Goal: Task Accomplishment & Management: Complete application form

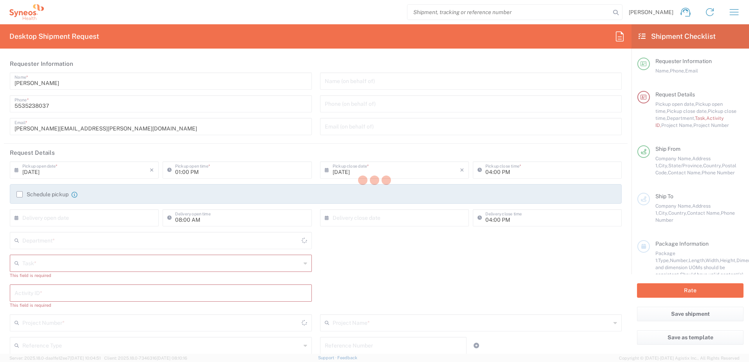
type input "[GEOGRAPHIC_DATA]"
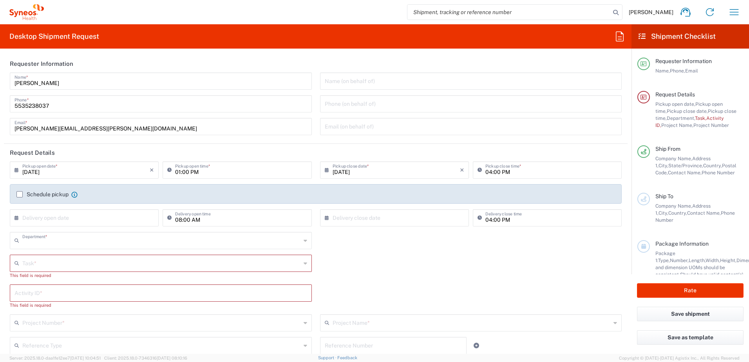
type input "4510"
type input "INC Research Clin Svcs [GEOGRAPHIC_DATA]"
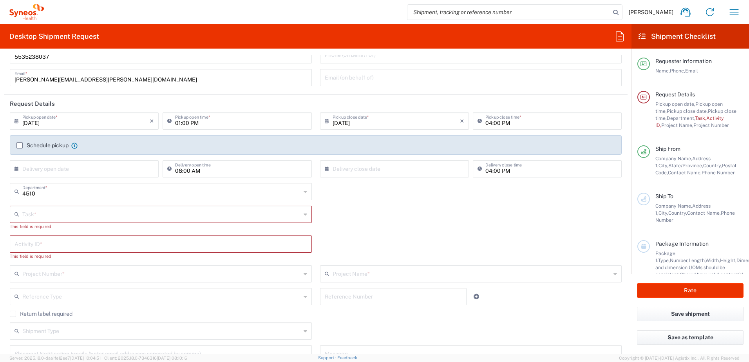
scroll to position [78, 0]
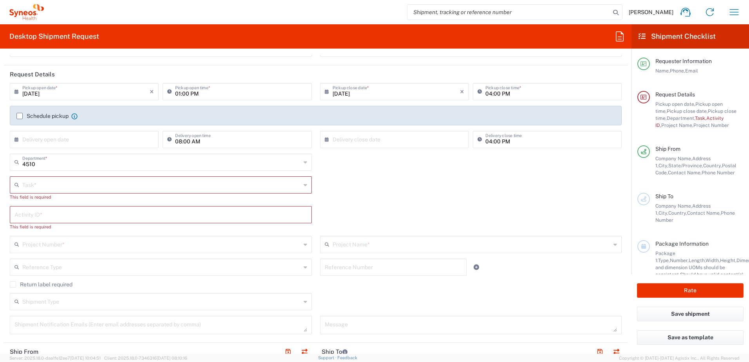
click at [97, 180] on input "text" at bounding box center [161, 184] width 279 height 14
click at [82, 226] on span "New Hire" at bounding box center [159, 228] width 297 height 12
type input "New Hire"
click at [97, 210] on input "text" at bounding box center [162, 207] width 281 height 14
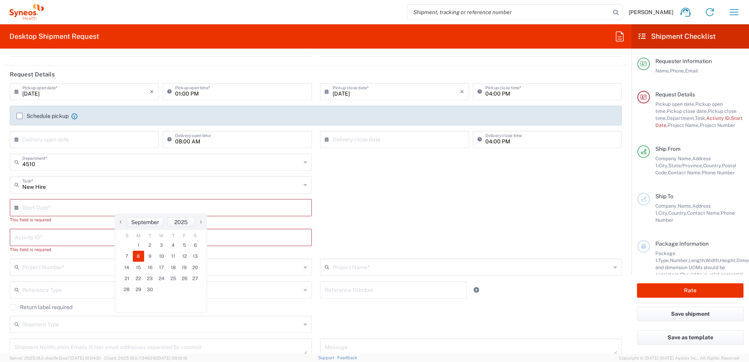
click at [141, 256] on span "8" at bounding box center [139, 256] width 12 height 11
type input "[DATE]"
click at [112, 232] on input "text" at bounding box center [160, 230] width 293 height 14
paste input "SCTASK2692988"
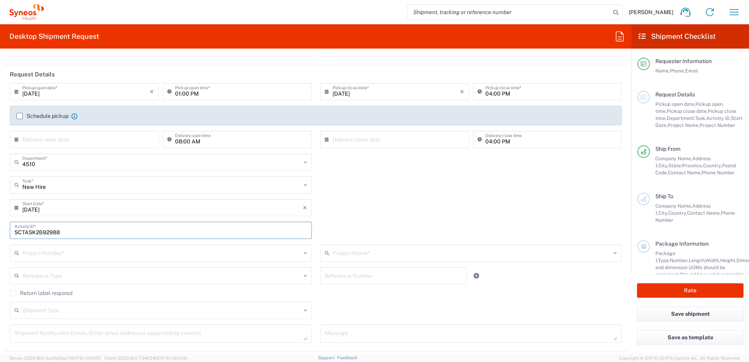
type input "SCTASK2692988"
drag, startPoint x: 366, startPoint y: 197, endPoint x: 313, endPoint y: 223, distance: 59.1
click at [367, 197] on div "New Hire Task * Break/Fix Inventory Transfer New Hire Other Refresh" at bounding box center [316, 187] width 620 height 23
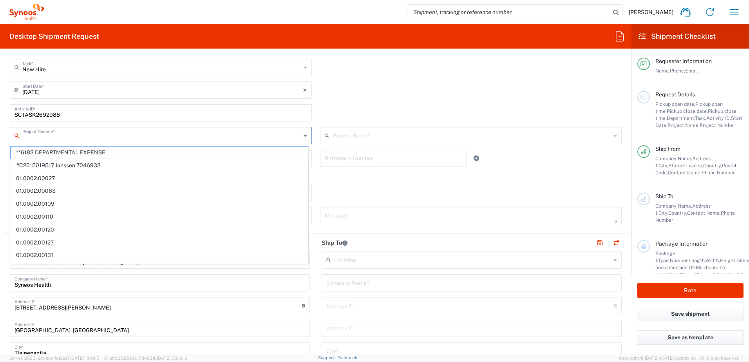
click at [114, 132] on input "text" at bounding box center [161, 135] width 279 height 14
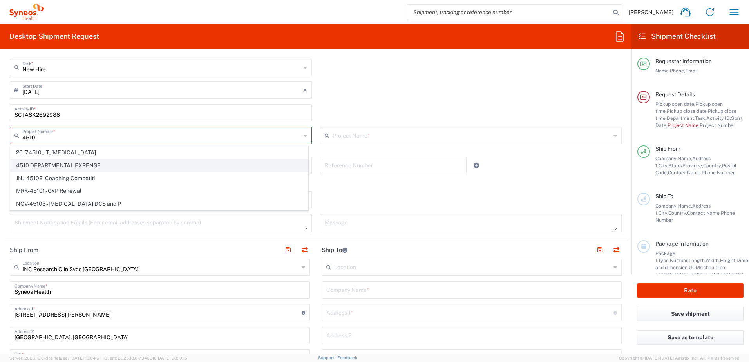
click at [117, 167] on span "4510 DEPARTMENTAL EXPENSE" at bounding box center [159, 165] width 297 height 12
type input "4510 DEPARTMENTAL EXPENSE"
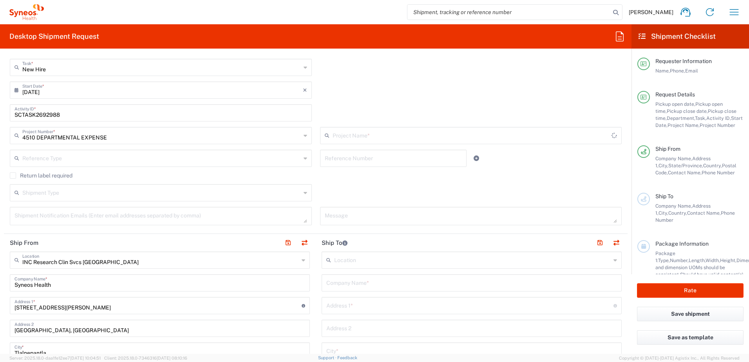
type input "4510 DEPARTMENTAL EXPENSE"
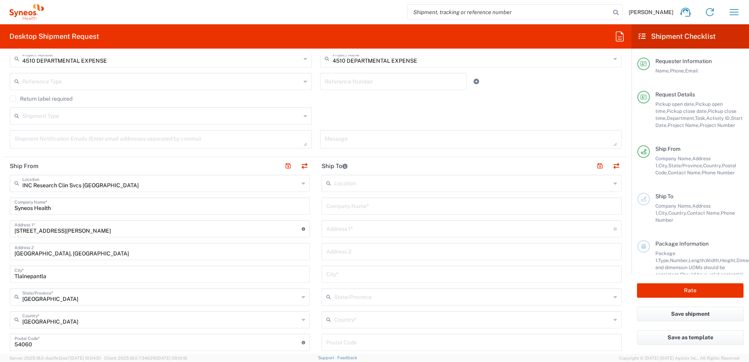
scroll to position [274, 0]
click at [524, 104] on div "Return label required" at bounding box center [316, 100] width 612 height 12
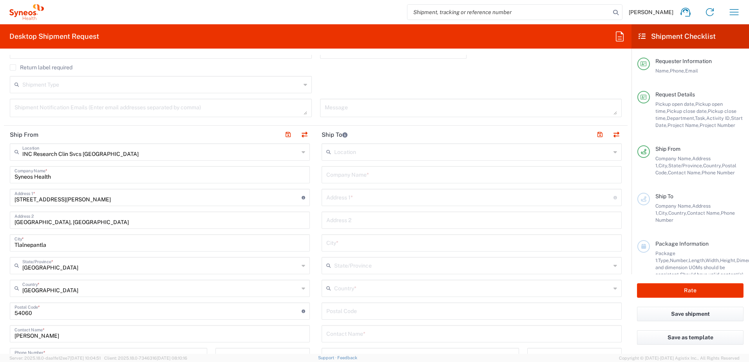
scroll to position [313, 0]
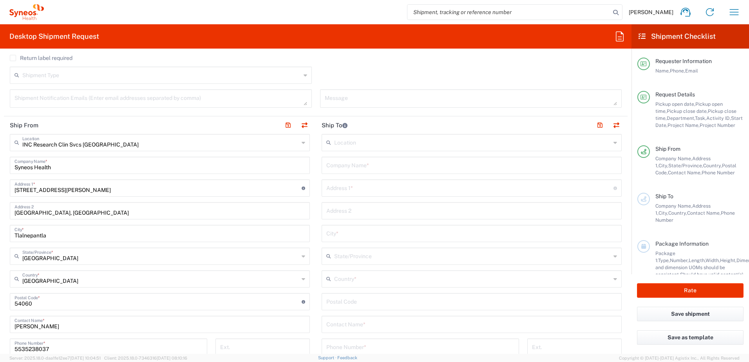
drag, startPoint x: 445, startPoint y: 182, endPoint x: 485, endPoint y: 181, distance: 39.2
click at [445, 182] on input "text" at bounding box center [469, 188] width 287 height 14
paste input "Cardenal 3748"
click at [483, 196] on div "Cardenal 3748 Address 1 * For cross streets use street names with '&' or 'and' …" at bounding box center [472, 187] width 300 height 17
paste input "[GEOGRAPHIC_DATA]"
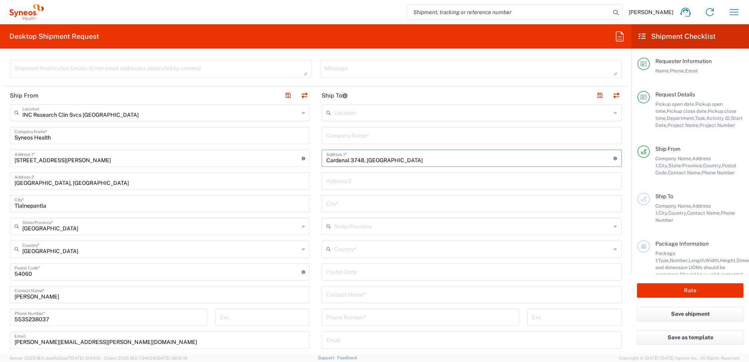
scroll to position [353, 0]
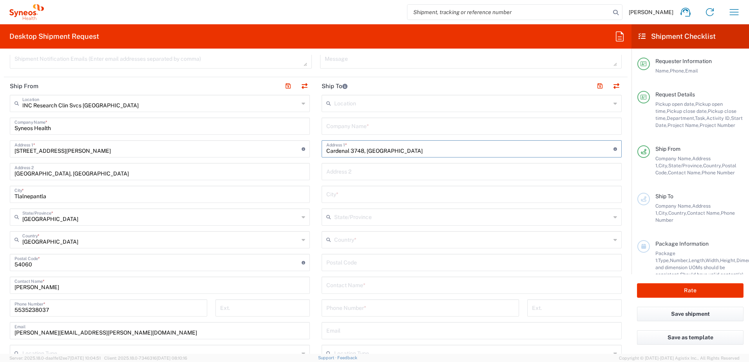
type input "Cardenal 3748, [GEOGRAPHIC_DATA]"
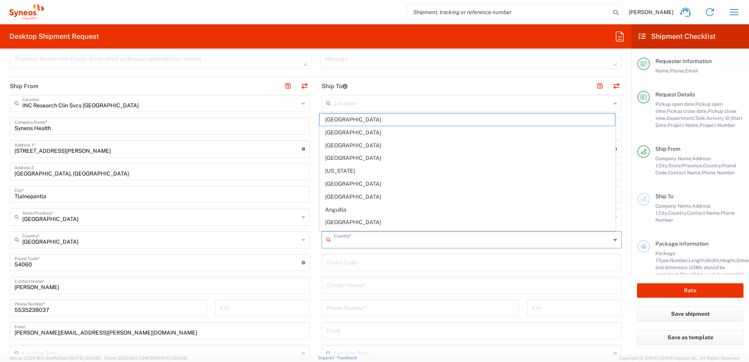
click at [379, 240] on input "text" at bounding box center [472, 239] width 277 height 14
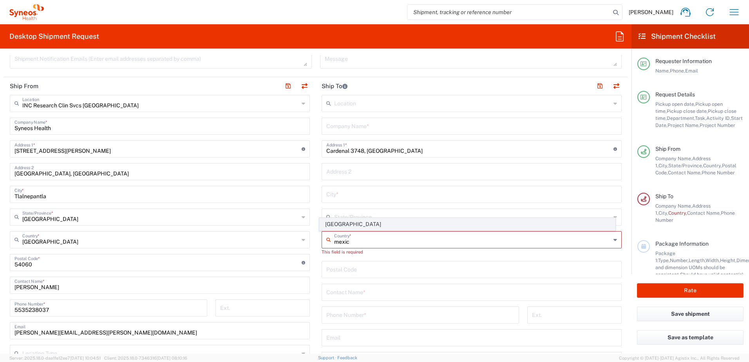
click at [370, 220] on span "[GEOGRAPHIC_DATA]" at bounding box center [468, 224] width 296 height 12
type input "[GEOGRAPHIC_DATA]"
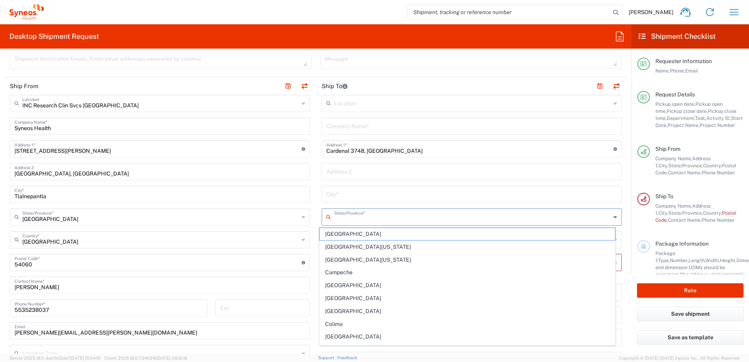
click at [384, 216] on input "text" at bounding box center [472, 217] width 277 height 14
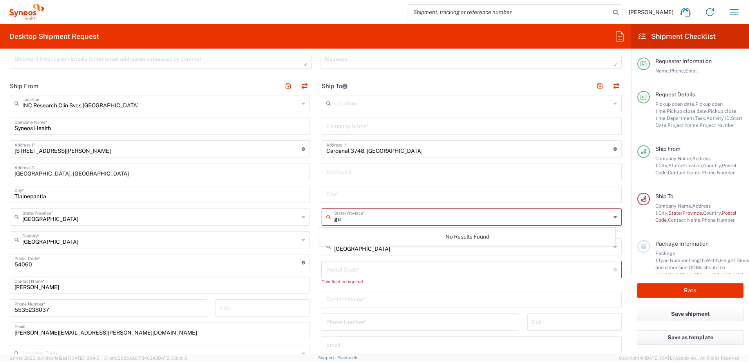
type input "g"
click at [414, 233] on span "[GEOGRAPHIC_DATA]" at bounding box center [468, 234] width 296 height 12
type input "[GEOGRAPHIC_DATA]"
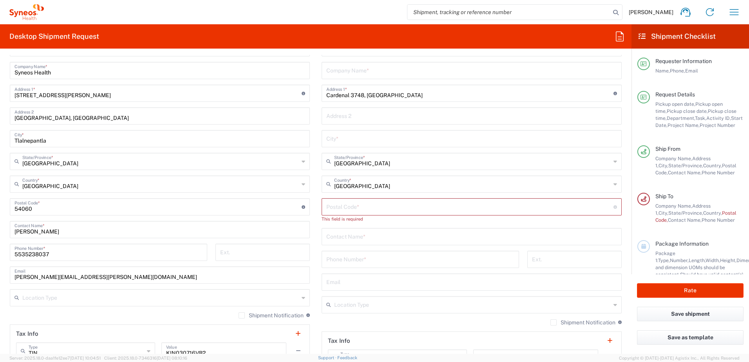
scroll to position [470, 0]
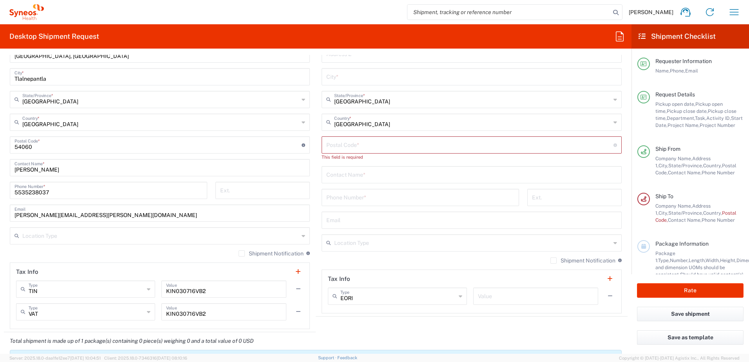
click at [388, 143] on input "undefined" at bounding box center [469, 145] width 287 height 14
paste input "45200"
type input "45200"
click at [383, 165] on input "text" at bounding box center [471, 167] width 291 height 14
click at [418, 167] on input "text" at bounding box center [471, 167] width 291 height 14
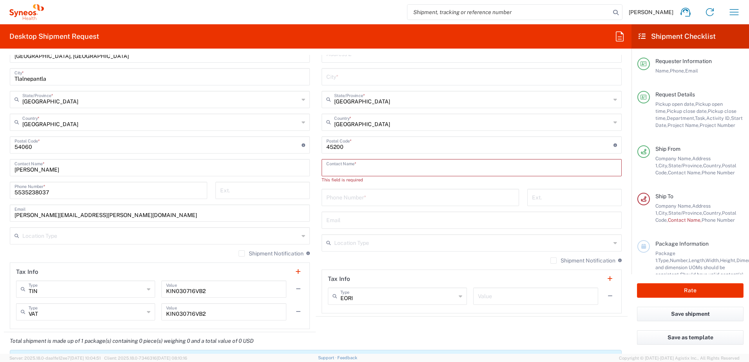
click at [418, 167] on input "text" at bounding box center [471, 167] width 291 height 14
paste input "[DEMOGRAPHIC_DATA][PERSON_NAME] [PERSON_NAME]"
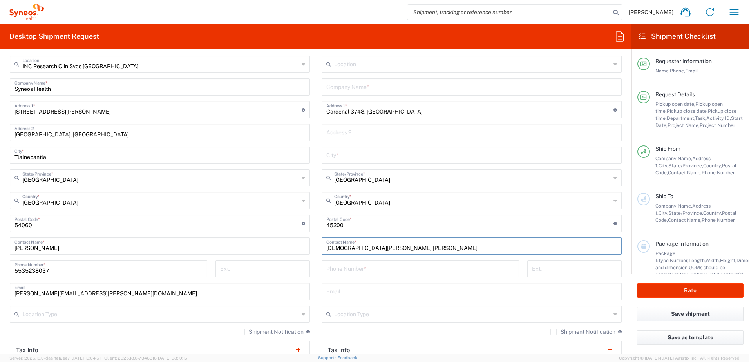
scroll to position [431, 0]
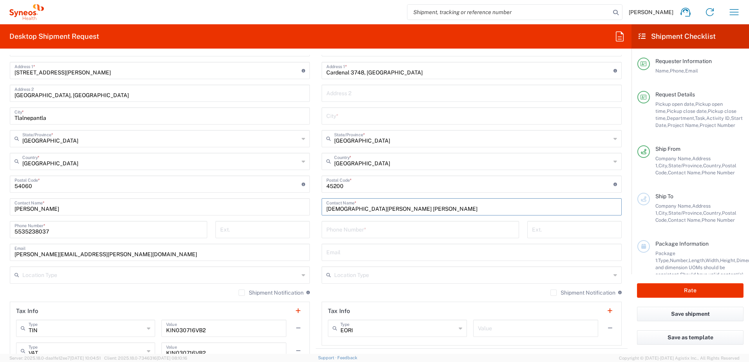
type input "[DEMOGRAPHIC_DATA][PERSON_NAME] [PERSON_NAME]"
click at [428, 234] on input "tel" at bounding box center [420, 229] width 188 height 14
click at [433, 230] on input "tel" at bounding box center [420, 229] width 188 height 14
paste input "[EMAIL_ADDRESS][DOMAIN_NAME]"
type input "[EMAIL_ADDRESS][DOMAIN_NAME]"
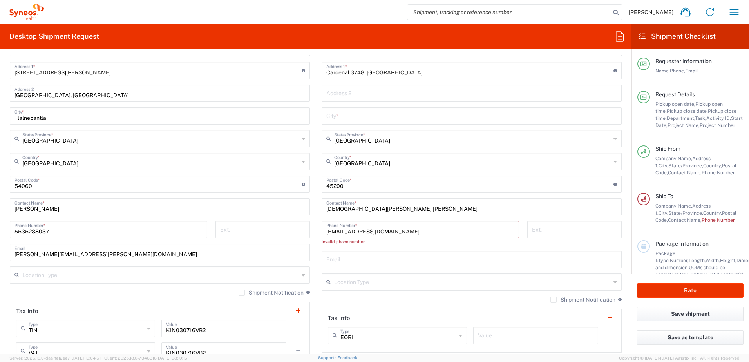
click at [422, 258] on input "text" at bounding box center [471, 259] width 291 height 14
paste input "[EMAIL_ADDRESS][DOMAIN_NAME]"
type input "[EMAIL_ADDRESS][DOMAIN_NAME]"
drag, startPoint x: 440, startPoint y: 230, endPoint x: 322, endPoint y: 235, distance: 118.4
click at [322, 235] on div "[EMAIL_ADDRESS][DOMAIN_NAME] Phone Number *" at bounding box center [420, 229] width 197 height 17
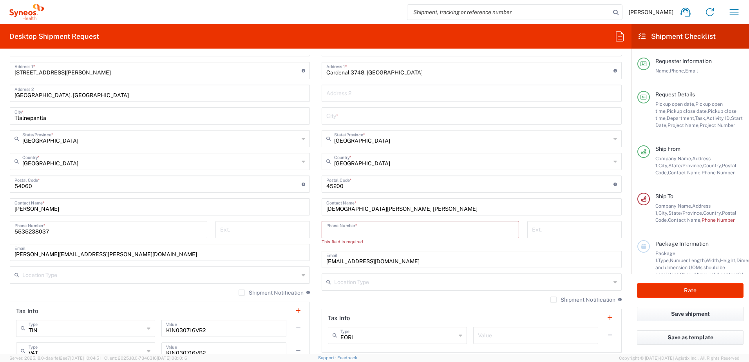
click at [449, 229] on input "tel" at bounding box center [420, 229] width 188 height 14
paste input "[PHONE_NUMBER]"
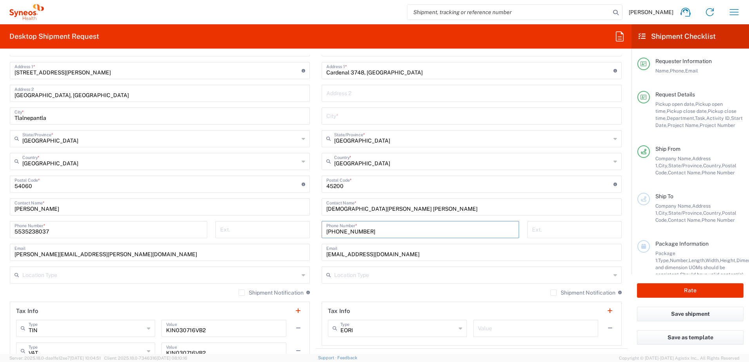
type input "[PHONE_NUMBER]"
click at [409, 296] on div "Shipment Notification If checked, a shipment notification email will be sent to…" at bounding box center [472, 295] width 300 height 13
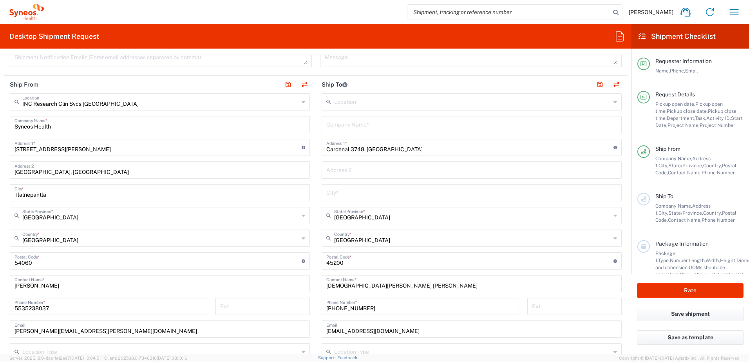
scroll to position [353, 0]
click at [395, 195] on input "text" at bounding box center [471, 194] width 291 height 14
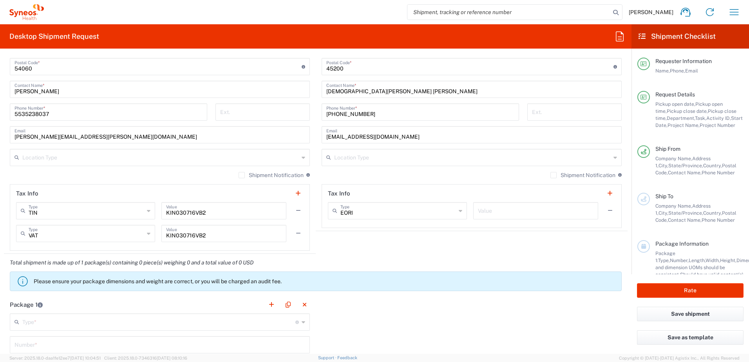
scroll to position [666, 0]
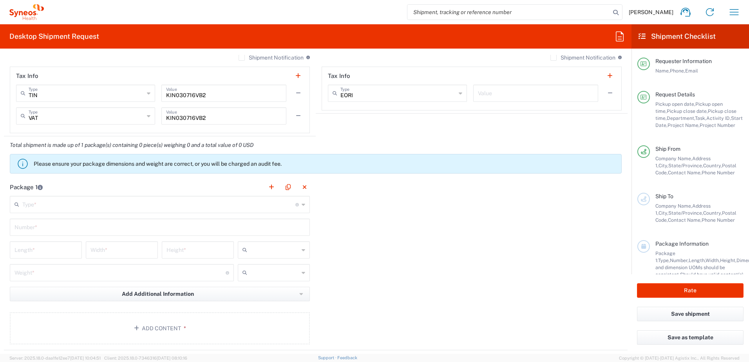
type input "[GEOGRAPHIC_DATA]"
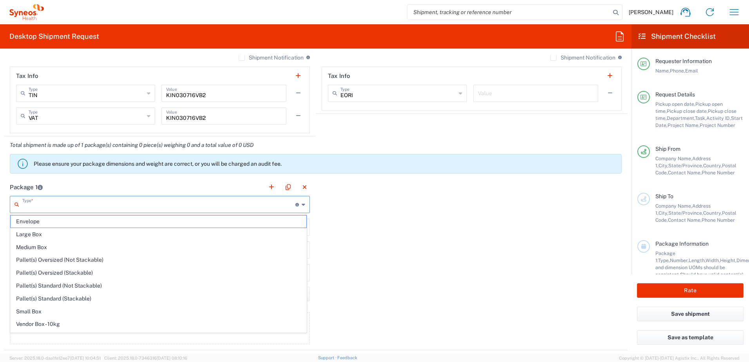
click at [205, 208] on input "text" at bounding box center [158, 204] width 273 height 14
click at [146, 247] on span "Medium Box" at bounding box center [159, 247] width 296 height 12
type input "Medium Box"
type input "13"
type input "11.5"
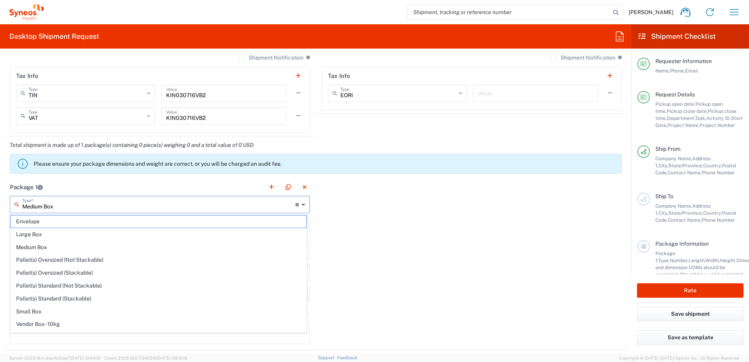
type input "2.5"
type input "in"
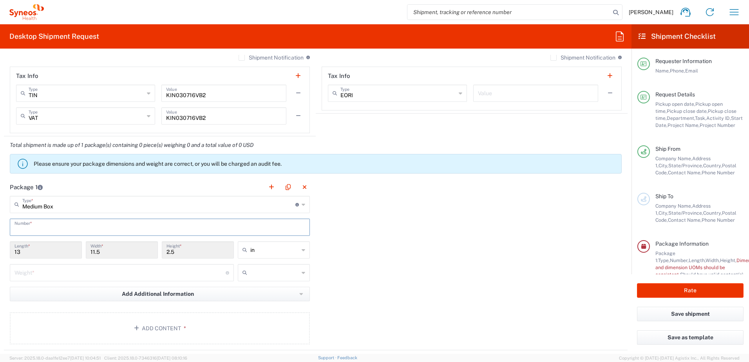
click at [152, 225] on input "text" at bounding box center [159, 227] width 291 height 14
type input "1"
click at [266, 253] on input "text" at bounding box center [274, 250] width 49 height 13
click at [0, 0] on span "cm" at bounding box center [0, 0] width 0 height 0
click at [263, 280] on div at bounding box center [274, 272] width 72 height 17
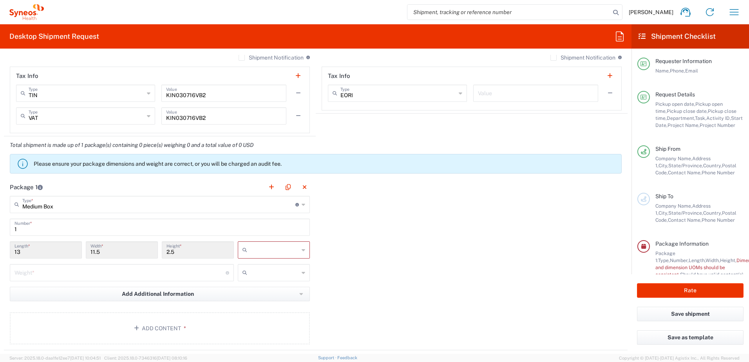
click at [279, 276] on input "text" at bounding box center [274, 272] width 49 height 13
type input "33.02"
type input "29.21"
type input "6.35"
type input "cm"
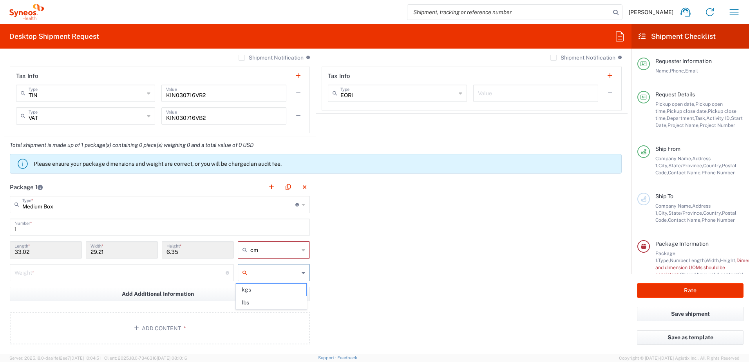
click at [279, 274] on input "text" at bounding box center [274, 272] width 49 height 13
click at [264, 290] on span "kgs" at bounding box center [271, 290] width 70 height 12
type input "kgs"
click at [153, 275] on input "number" at bounding box center [119, 272] width 211 height 14
type input "4"
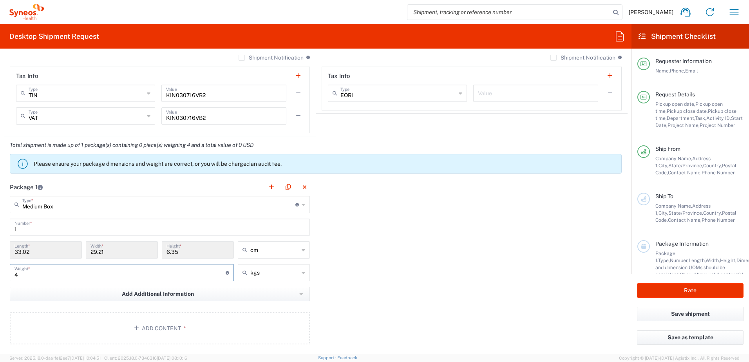
click at [440, 255] on div "Package 1 Medium Box Type * Material used to package goods Envelope Large Box M…" at bounding box center [316, 264] width 624 height 172
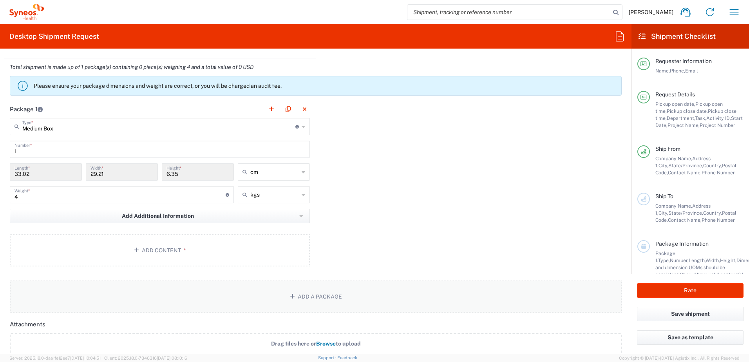
scroll to position [784, 0]
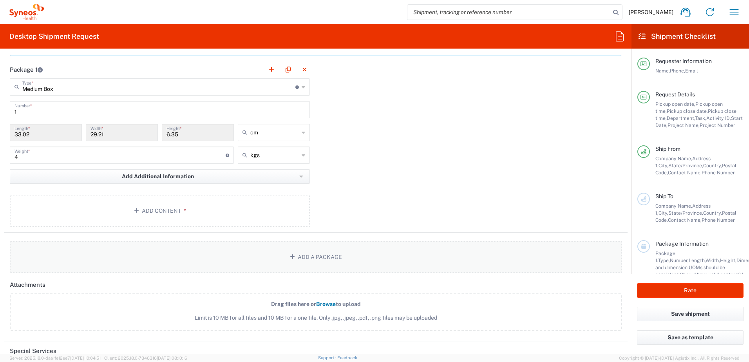
click at [309, 264] on button "Add a Package" at bounding box center [316, 257] width 612 height 32
click at [209, 220] on button "Add Content *" at bounding box center [160, 211] width 300 height 32
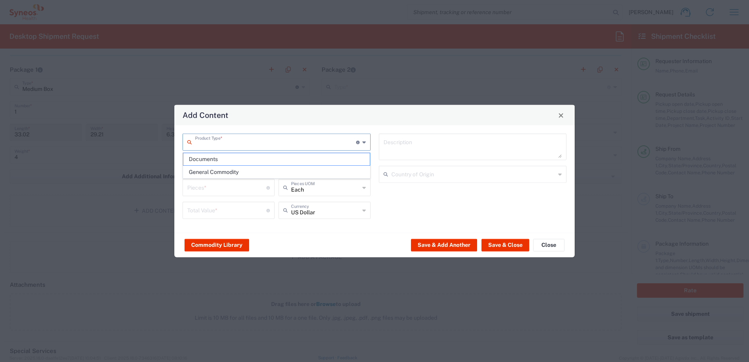
click at [262, 143] on input "text" at bounding box center [275, 142] width 161 height 14
click at [258, 160] on span "Documents" at bounding box center [276, 159] width 186 height 12
type input "Documents"
type input "1"
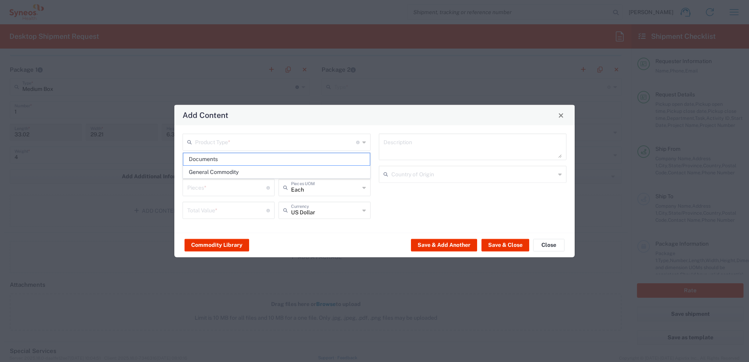
type input "1"
type textarea "Documents"
click at [306, 165] on input "Documents" at bounding box center [276, 164] width 179 height 14
click at [302, 146] on input "Documents" at bounding box center [275, 142] width 161 height 14
click at [280, 170] on span "General Commodity" at bounding box center [276, 172] width 186 height 12
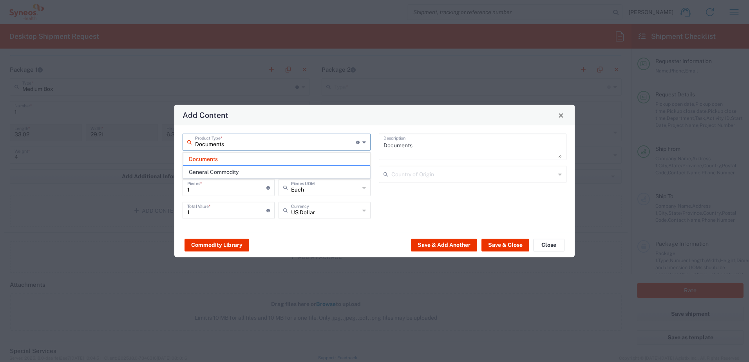
type input "General Commodity"
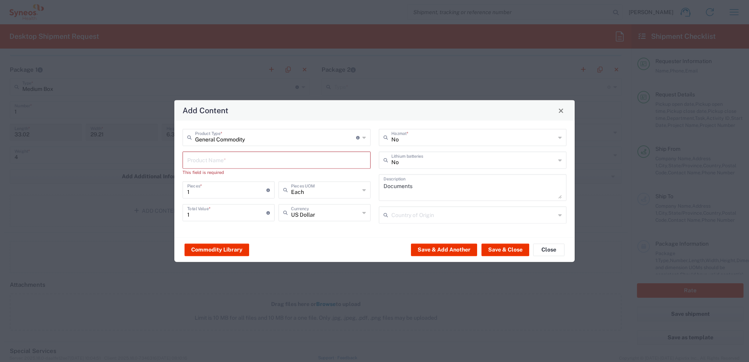
click at [273, 156] on input "text" at bounding box center [276, 160] width 179 height 14
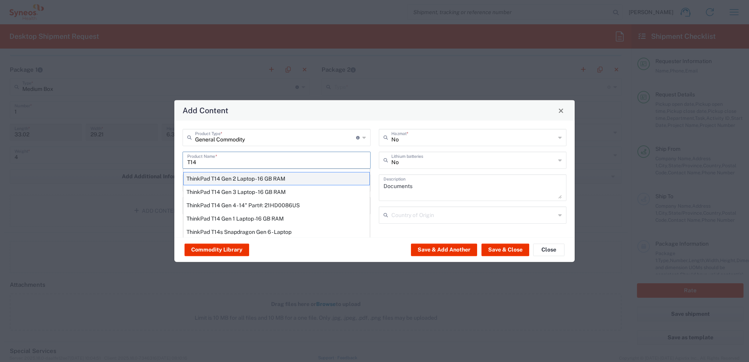
click at [317, 179] on div "ThinkPad T14 Gen 2 Laptop - 16 GB RAM" at bounding box center [276, 178] width 186 height 13
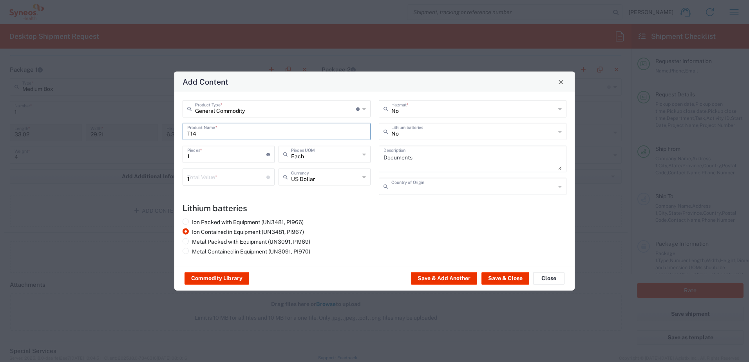
type input "ThinkPad T14 Gen 2 Laptop - 16 GB RAM"
type textarea "Intel Core i7-1156G7 vProÂ® Processor - 14"- 16 GB RAM - 512 GB SSD"
type input "[GEOGRAPHIC_DATA]"
type input "Yes"
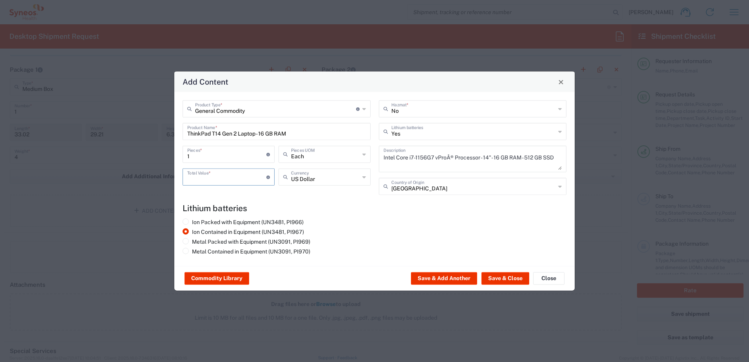
click at [247, 181] on input "number" at bounding box center [226, 177] width 79 height 14
click at [336, 181] on input "US Dollar" at bounding box center [325, 177] width 69 height 14
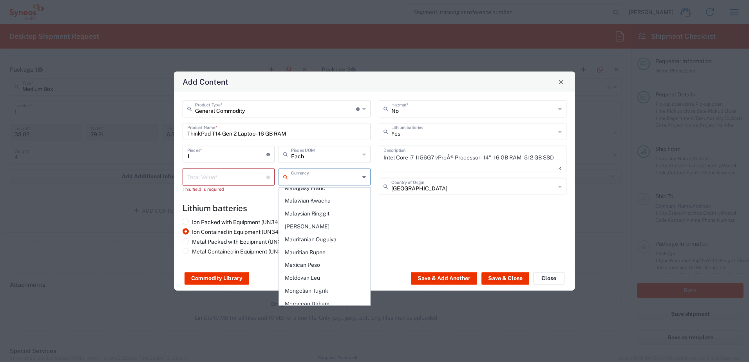
scroll to position [1175, 0]
click at [302, 295] on span "Mexican Peso" at bounding box center [324, 301] width 91 height 12
type input "Mexican Peso"
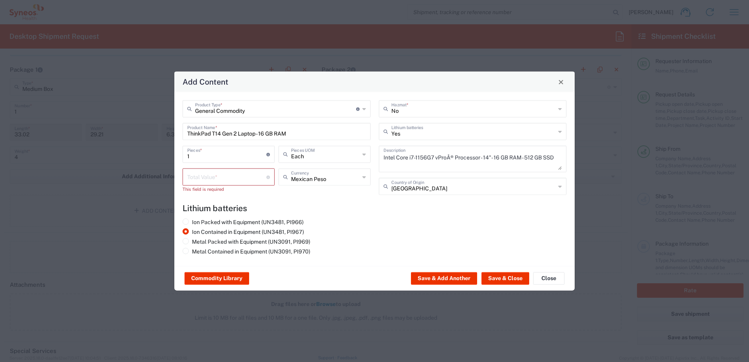
click at [223, 165] on div "1 Pieces * Number of pieces inside all the packages" at bounding box center [229, 157] width 96 height 23
click at [222, 182] on input "number" at bounding box center [226, 177] width 79 height 14
click at [225, 179] on input "number" at bounding box center [226, 177] width 79 height 14
click at [230, 179] on input "20000" at bounding box center [226, 177] width 79 height 14
type input "20000"
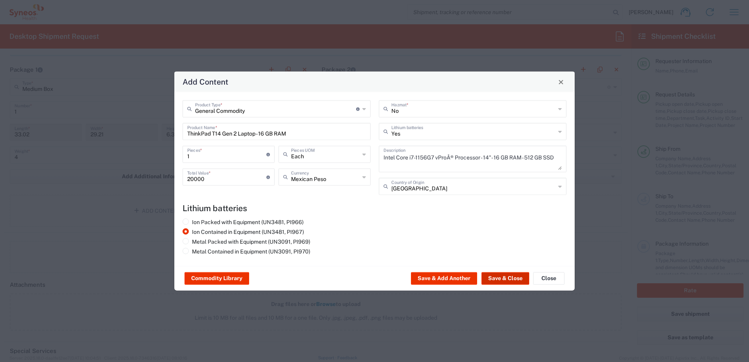
click at [508, 276] on button "Save & Close" at bounding box center [505, 278] width 48 height 13
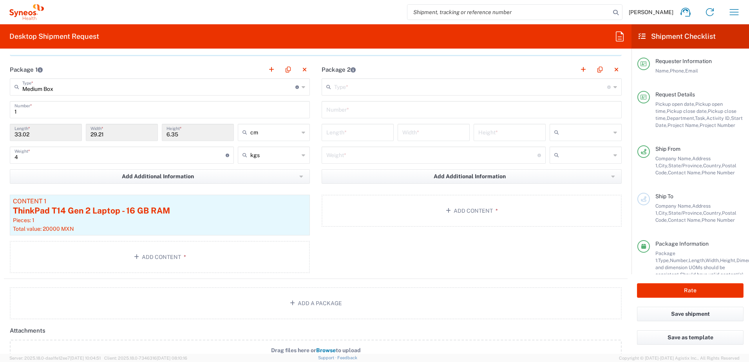
click at [508, 276] on div "Package 2 Type * Material used to package goods Envelope Large Box Medium Box P…" at bounding box center [472, 170] width 312 height 218
click at [611, 69] on button "button" at bounding box center [616, 69] width 11 height 11
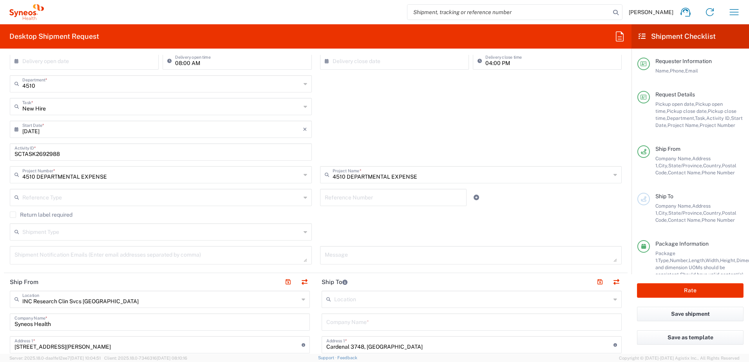
scroll to position [0, 0]
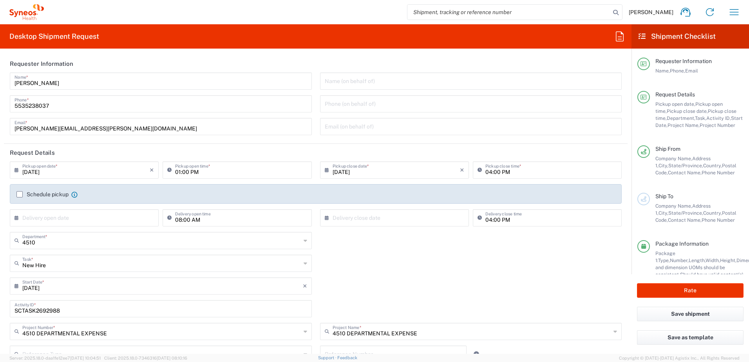
click at [22, 194] on label "Schedule pickup" at bounding box center [42, 194] width 52 height 6
click at [20, 194] on input "Schedule pickup" at bounding box center [20, 194] width 0 height 0
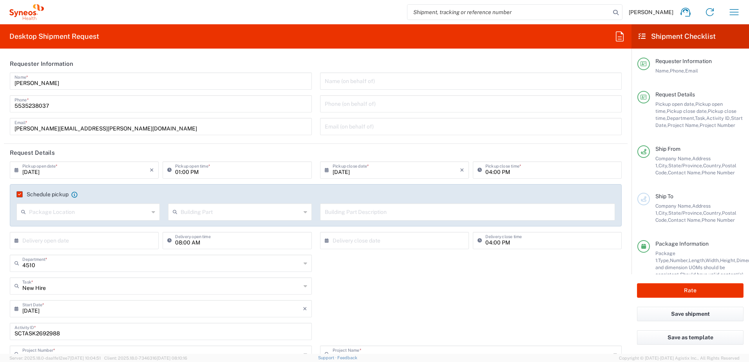
click at [183, 174] on input "01:00 PM" at bounding box center [241, 170] width 132 height 14
click at [179, 171] on input "01:00 PM" at bounding box center [241, 170] width 132 height 14
click at [182, 174] on input "01:00 PM" at bounding box center [241, 170] width 132 height 14
click at [178, 172] on input "01:00 PM" at bounding box center [241, 170] width 132 height 14
type input "00"
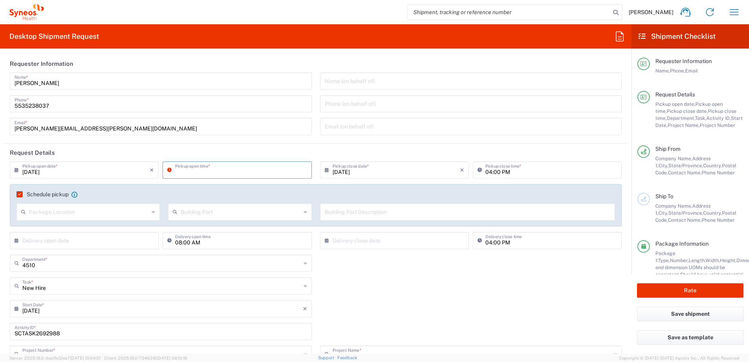
click at [169, 172] on icon at bounding box center [171, 170] width 8 height 13
click at [172, 170] on icon at bounding box center [171, 170] width 8 height 13
click at [195, 172] on input at bounding box center [241, 170] width 132 height 14
click at [257, 172] on input at bounding box center [241, 170] width 132 height 14
click at [261, 173] on input at bounding box center [241, 170] width 132 height 14
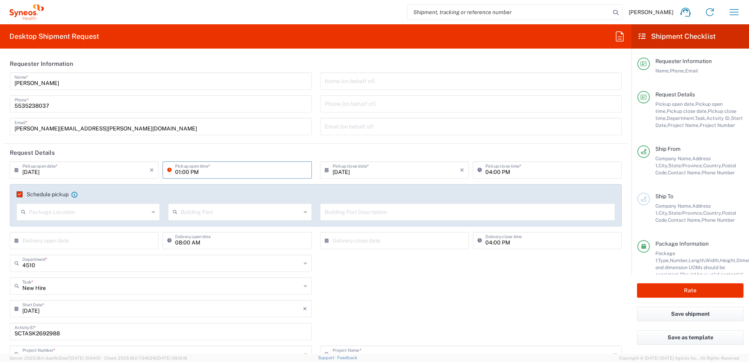
drag, startPoint x: 179, startPoint y: 171, endPoint x: 194, endPoint y: 172, distance: 14.9
click at [181, 171] on input "01:00 PM" at bounding box center [241, 170] width 132 height 14
type input "02:00 PM"
click at [422, 280] on div "New Hire Task * Break/Fix Inventory Transfer New Hire Other Refresh" at bounding box center [316, 288] width 620 height 23
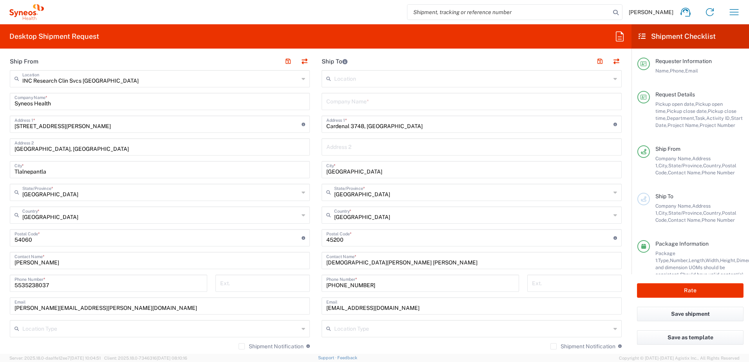
scroll to position [392, 0]
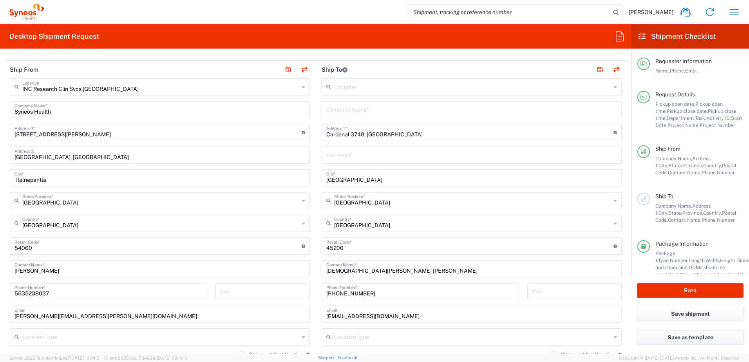
drag, startPoint x: 384, startPoint y: 116, endPoint x: 386, endPoint y: 107, distance: 9.9
click at [384, 116] on div "Company Name *" at bounding box center [472, 109] width 300 height 17
click at [385, 111] on input "text" at bounding box center [471, 109] width 291 height 14
click at [342, 111] on input "text" at bounding box center [471, 109] width 291 height 14
click at [386, 107] on input "text" at bounding box center [471, 109] width 291 height 14
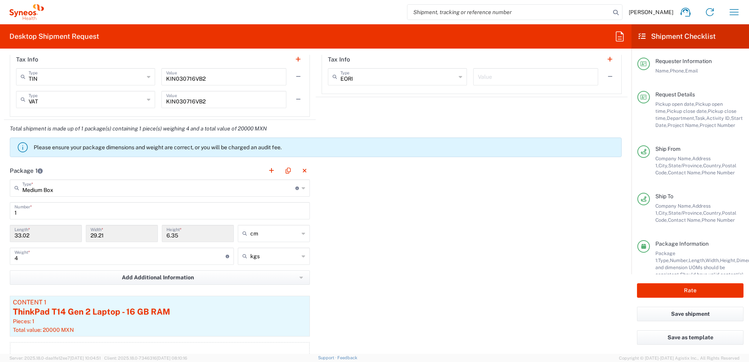
scroll to position [27, 0]
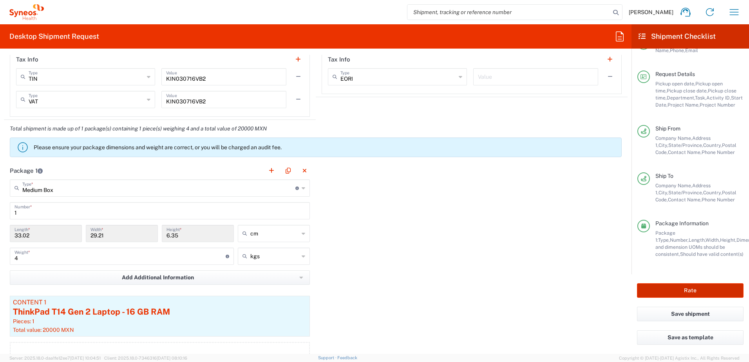
type input "Home"
click at [704, 288] on button "Rate" at bounding box center [690, 290] width 107 height 14
type input "4510 DEPARTMENTAL EXPENSE"
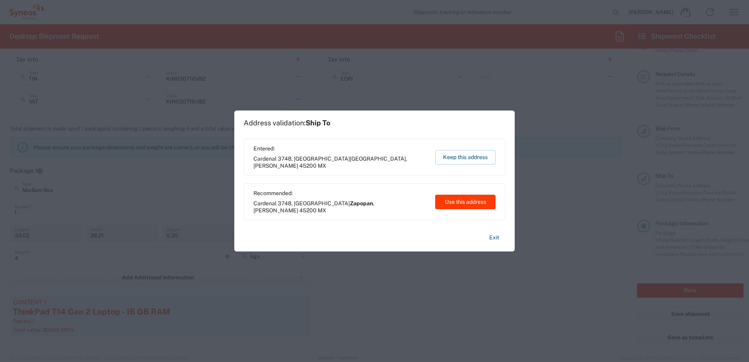
click at [464, 201] on button "Use this address" at bounding box center [465, 202] width 60 height 14
type input "Zapopan"
type input "[GEOGRAPHIC_DATA]"
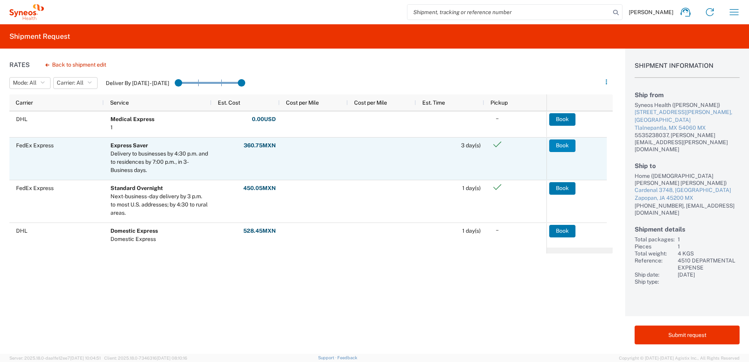
click at [567, 147] on button "Book" at bounding box center [562, 145] width 26 height 13
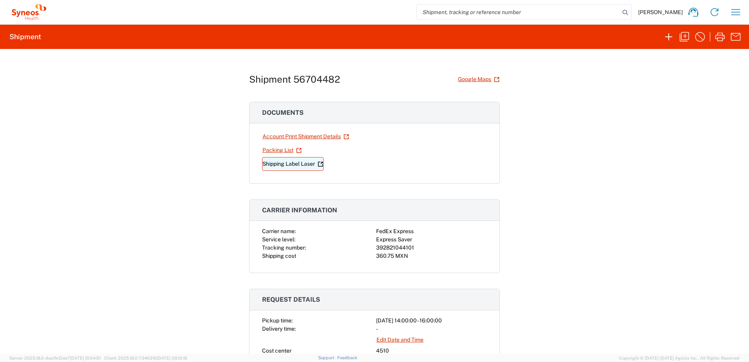
click at [304, 163] on link "Shipping Label Laser" at bounding box center [293, 164] width 62 height 14
click at [384, 250] on div "392821044101" at bounding box center [431, 248] width 111 height 8
copy div "392821044101"
